Goal: Contribute content: Add original content to the website for others to see

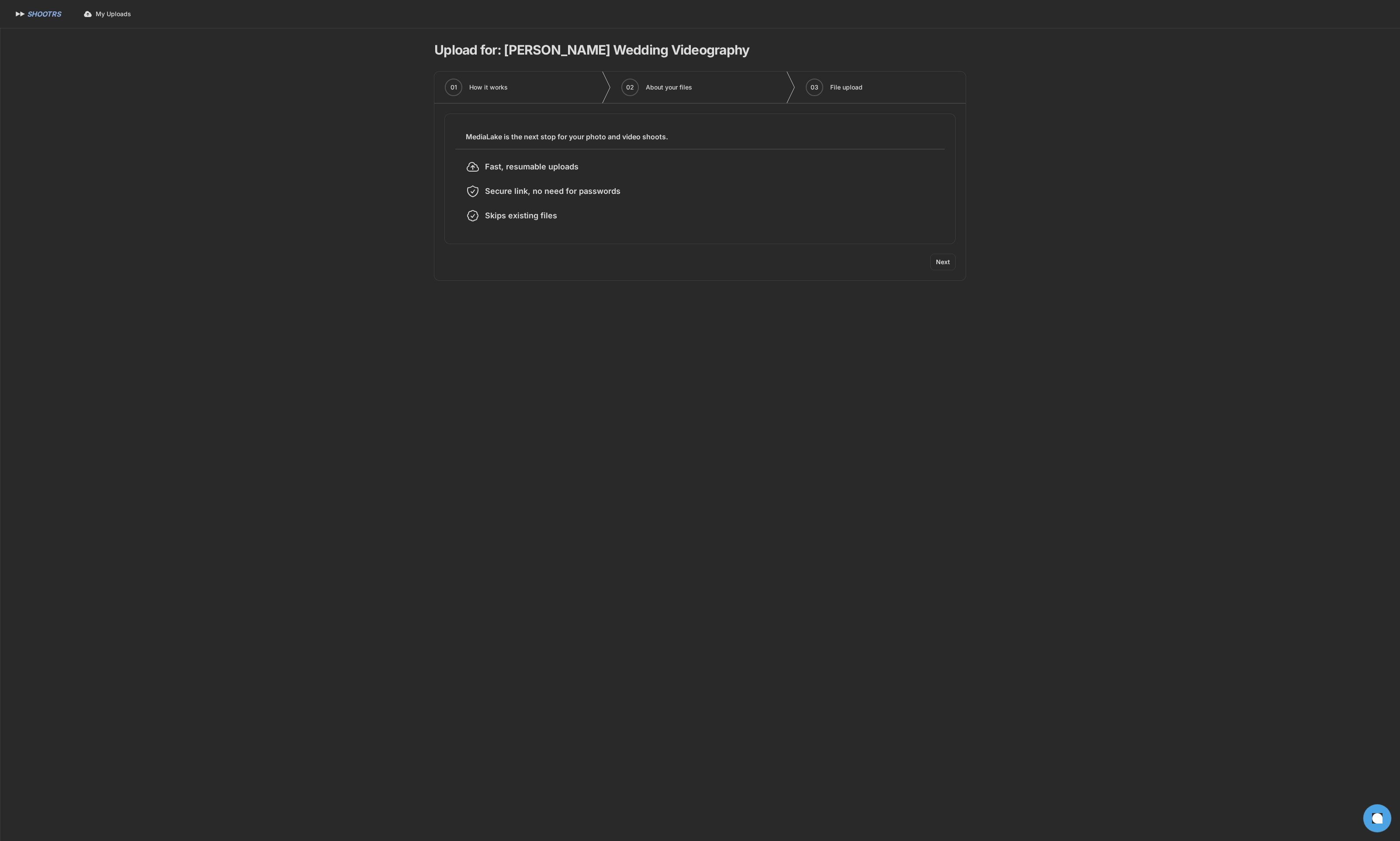
click at [939, 262] on span "Next" at bounding box center [943, 262] width 14 height 9
click at [527, 293] on input "***" at bounding box center [700, 292] width 489 height 16
type input "***"
click at [945, 330] on span "Next" at bounding box center [943, 329] width 14 height 9
click at [703, 215] on div "Drop files & folders to upload XMP files will be ignored Add Files Add Folder" at bounding box center [700, 166] width 509 height 103
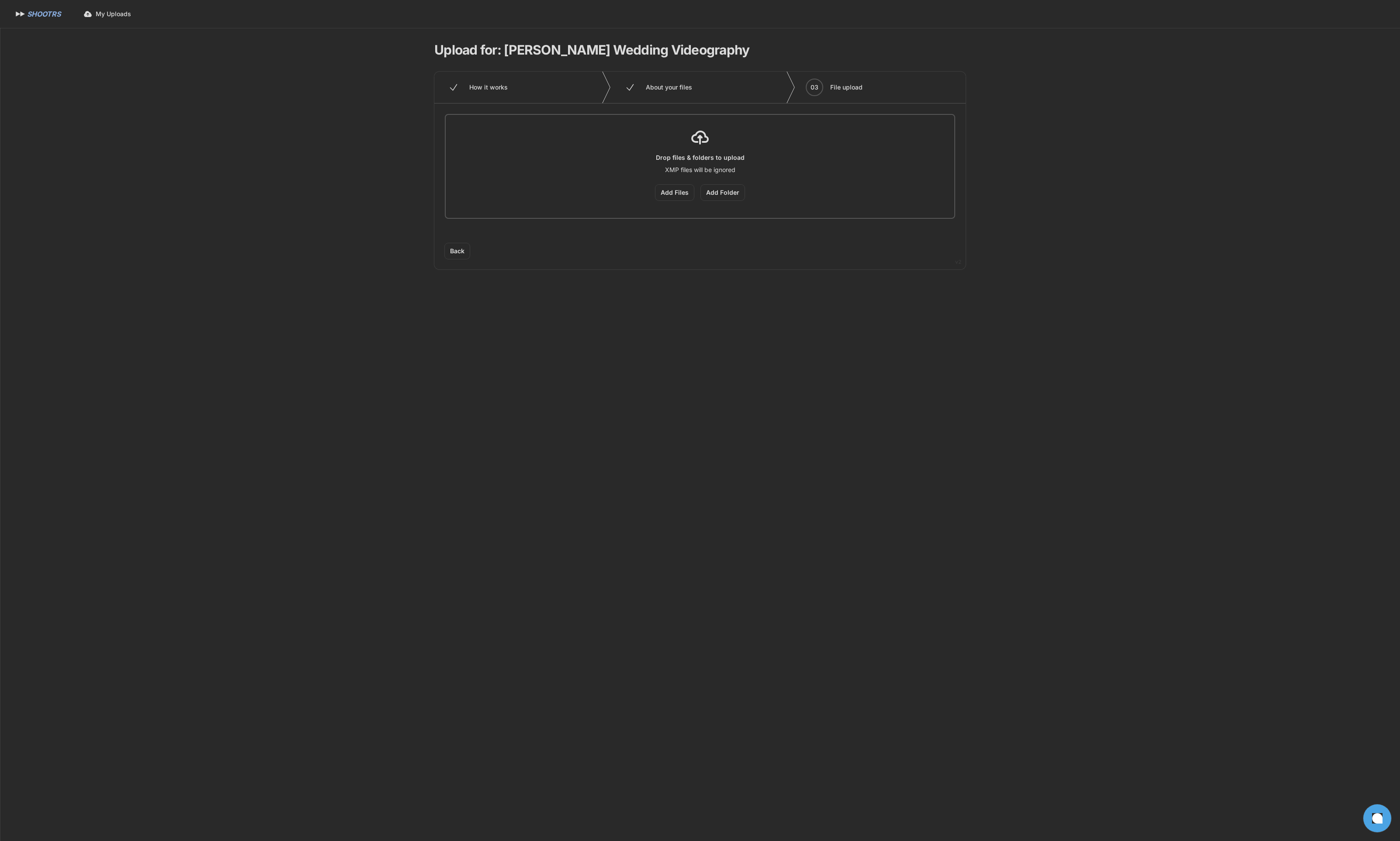
click at [777, 185] on div "Add Files Add Folder" at bounding box center [699, 192] width 488 height 16
click at [777, 186] on div "Add Files Add Folder" at bounding box center [699, 192] width 488 height 16
click at [671, 195] on label "Add Files" at bounding box center [674, 192] width 39 height 16
click at [0, 0] on input "Add Files" at bounding box center [0, 0] width 0 height 0
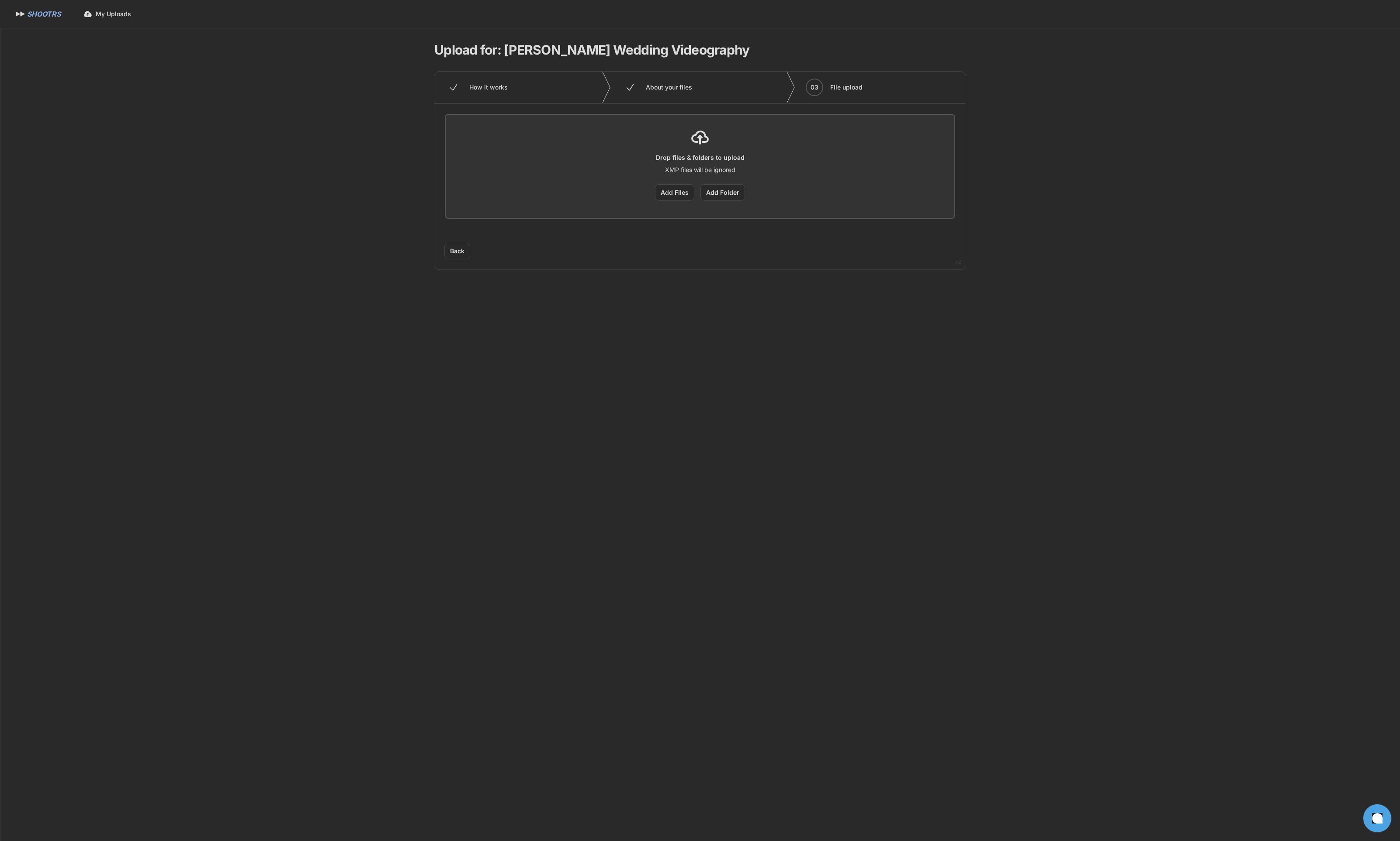
click at [454, 92] on icon "button" at bounding box center [453, 87] width 10 height 10
click at [454, 90] on icon "button" at bounding box center [453, 87] width 10 height 10
click at [461, 250] on span "Back" at bounding box center [457, 251] width 15 height 9
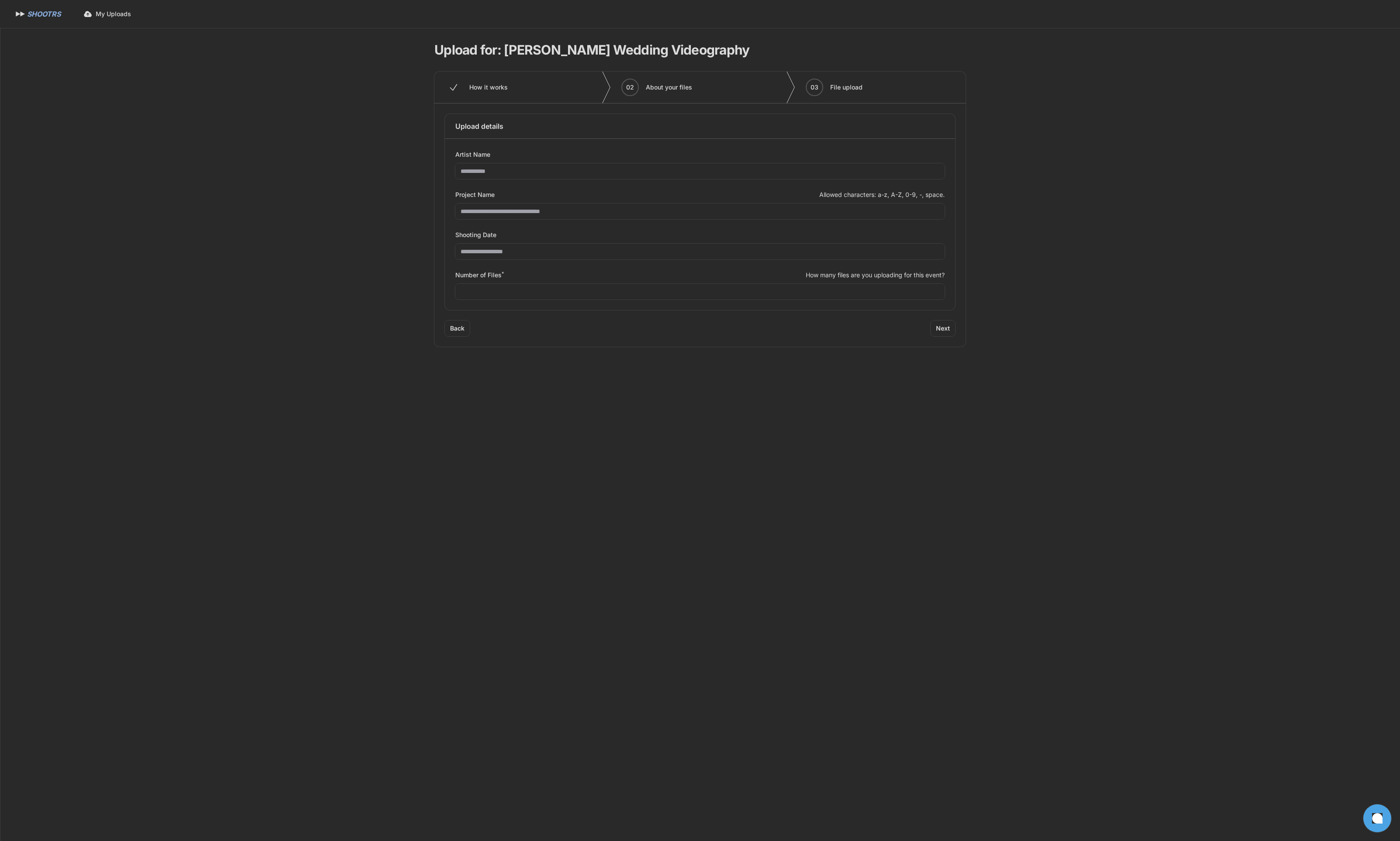
click at [461, 331] on span "Back" at bounding box center [457, 329] width 15 height 9
click at [944, 263] on span "Next" at bounding box center [943, 262] width 14 height 9
click at [942, 260] on span "Next" at bounding box center [943, 262] width 14 height 9
